Goal: Task Accomplishment & Management: Use online tool/utility

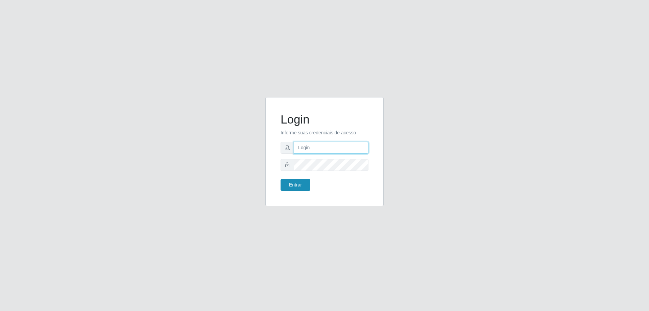
type input "[EMAIL_ADDRESS][DOMAIN_NAME]"
click at [296, 186] on button "Entrar" at bounding box center [296, 185] width 30 height 12
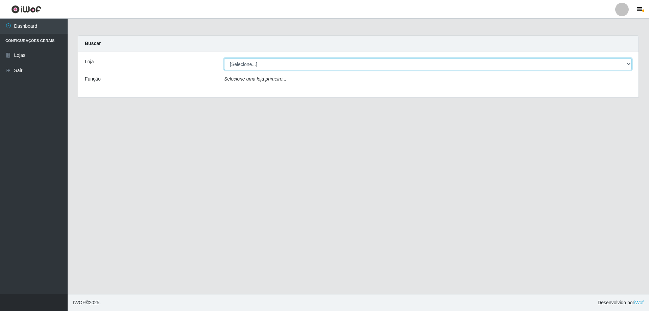
click at [629, 66] on select "[Selecione...] SuperShow Bis - [GEOGRAPHIC_DATA]" at bounding box center [428, 64] width 408 height 12
select select "59"
click at [224, 58] on select "[Selecione...] SuperShow Bis - [GEOGRAPHIC_DATA]" at bounding box center [428, 64] width 408 height 12
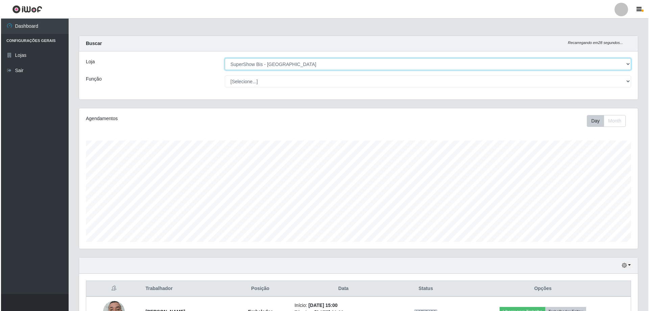
scroll to position [48, 0]
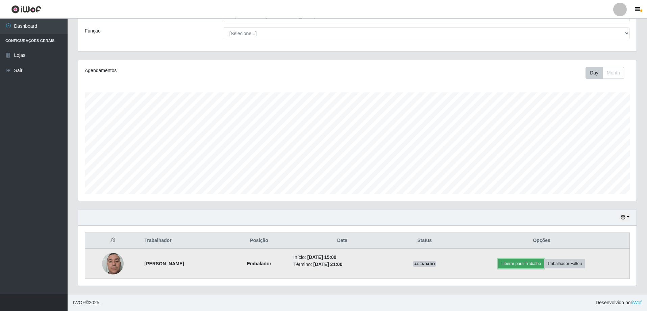
click at [526, 261] on button "Liberar para Trabalho" at bounding box center [522, 263] width 46 height 9
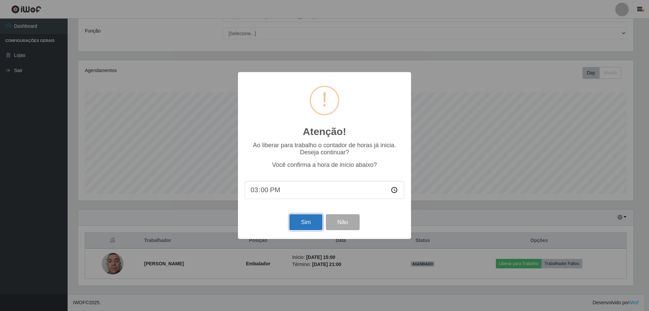
click at [304, 217] on button "Sim" at bounding box center [305, 222] width 33 height 16
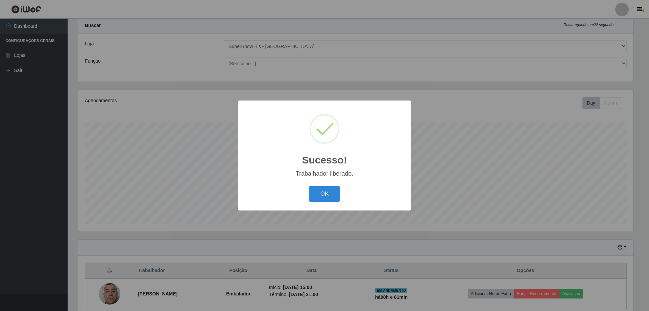
click at [309, 186] on button "OK" at bounding box center [324, 194] width 31 height 16
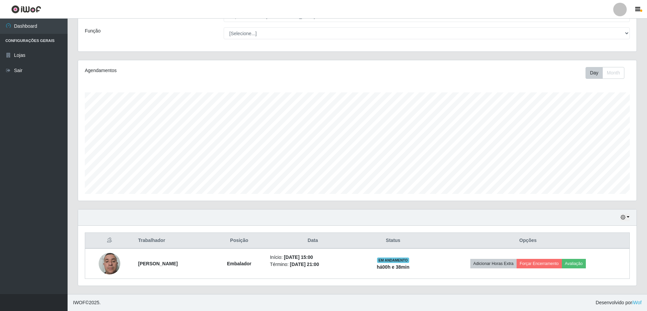
scroll to position [0, 0]
